Goal: Information Seeking & Learning: Learn about a topic

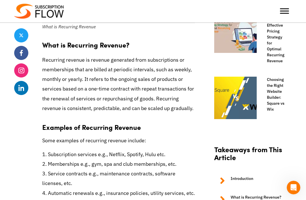
scroll to position [504, 0]
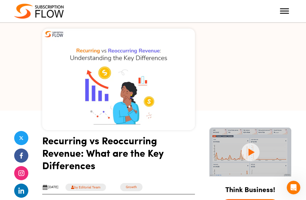
scroll to position [0, 0]
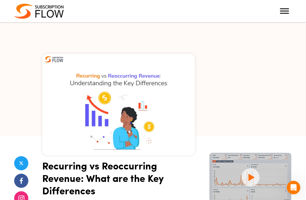
click at [42, 12] on img at bounding box center [39, 11] width 50 height 15
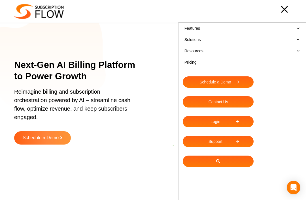
click at [254, 38] on link "Solutions" at bounding box center [242, 39] width 119 height 11
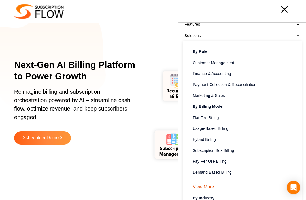
scroll to position [20, 0]
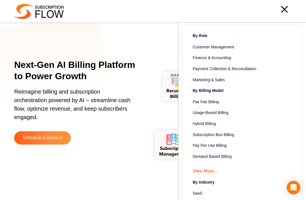
click at [224, 112] on span "Usage-Based Billing" at bounding box center [210, 113] width 36 height 6
